Goal: Transaction & Acquisition: Purchase product/service

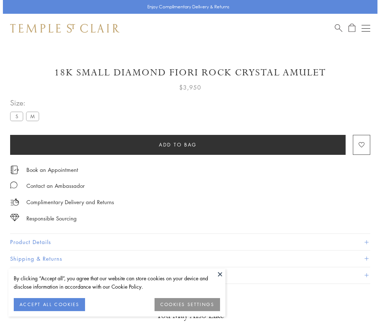
scroll to position [23, 0]
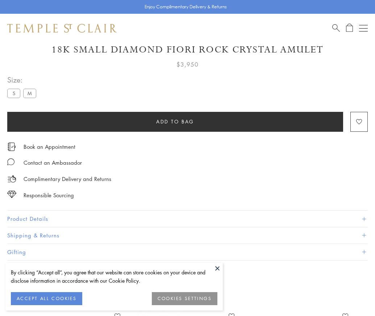
click at [175, 121] on span "Add to bag" at bounding box center [175, 122] width 38 height 8
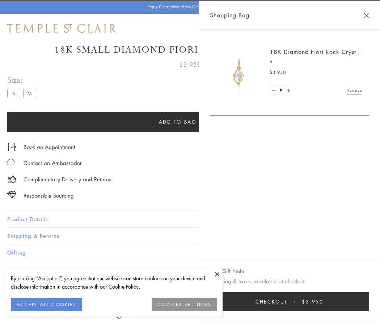
click at [362, 301] on button "Checkout $3,950" at bounding box center [289, 301] width 159 height 19
